Goal: Transaction & Acquisition: Purchase product/service

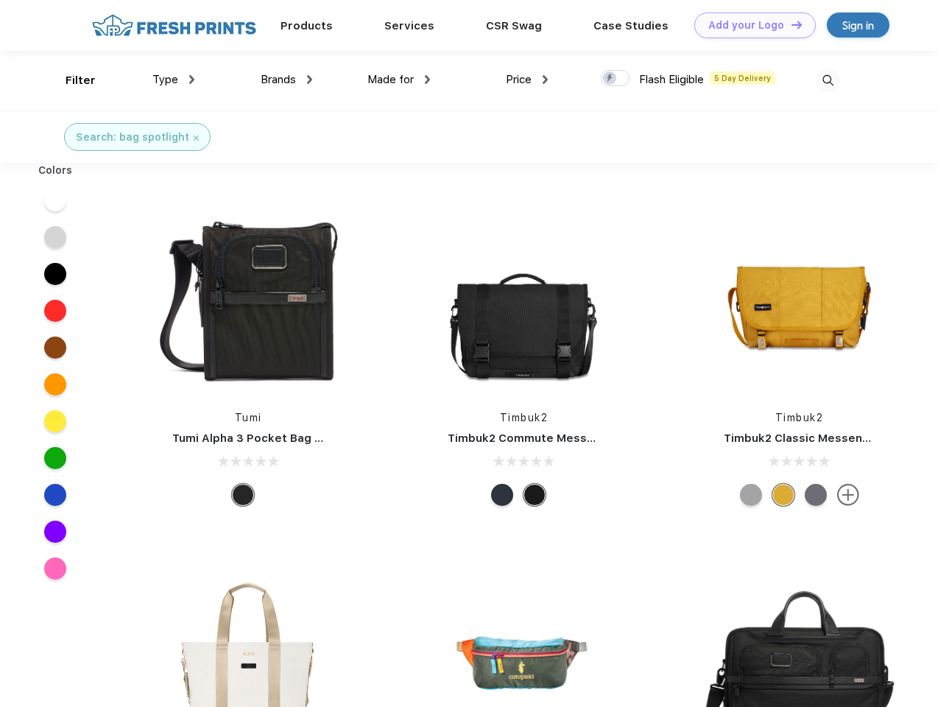
click at [749, 25] on link "Add your Logo Design Tool" at bounding box center [754, 26] width 121 height 26
click at [0, 0] on div "Design Tool" at bounding box center [0, 0] width 0 height 0
click at [790, 24] on link "Add your Logo Design Tool" at bounding box center [754, 26] width 121 height 26
click at [71, 80] on div "Filter" at bounding box center [81, 80] width 30 height 17
click at [174, 79] on span "Type" at bounding box center [165, 79] width 26 height 13
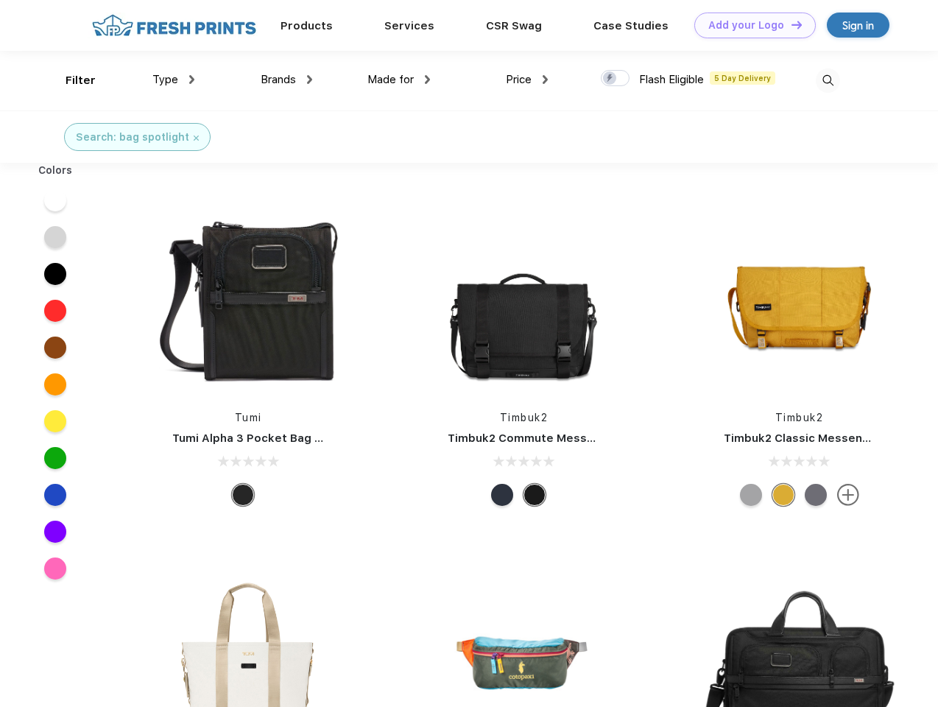
click at [286, 79] on span "Brands" at bounding box center [278, 79] width 35 height 13
click at [399, 79] on span "Made for" at bounding box center [390, 79] width 46 height 13
click at [527, 79] on span "Price" at bounding box center [519, 79] width 26 height 13
click at [615, 79] on div at bounding box center [615, 78] width 29 height 16
click at [610, 79] on input "checkbox" at bounding box center [606, 74] width 10 height 10
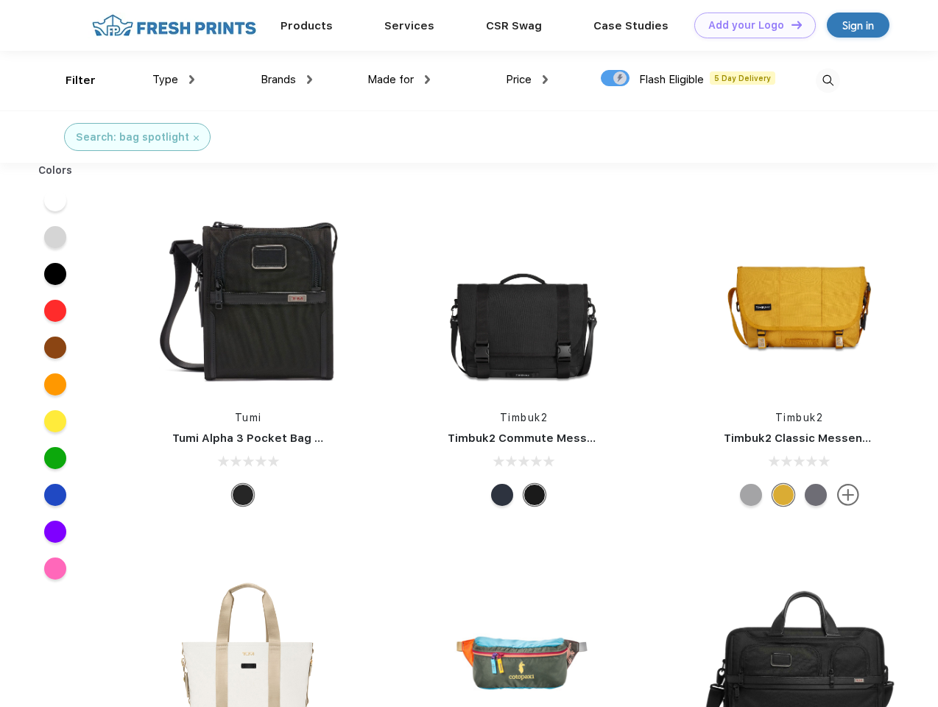
click at [827, 80] on img at bounding box center [828, 80] width 24 height 24
